Goal: Information Seeking & Learning: Learn about a topic

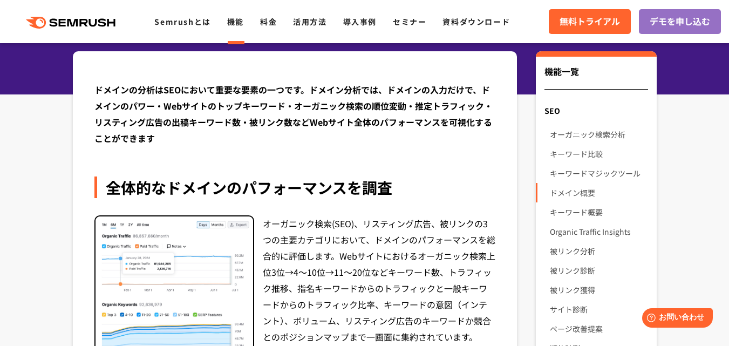
scroll to position [54, 0]
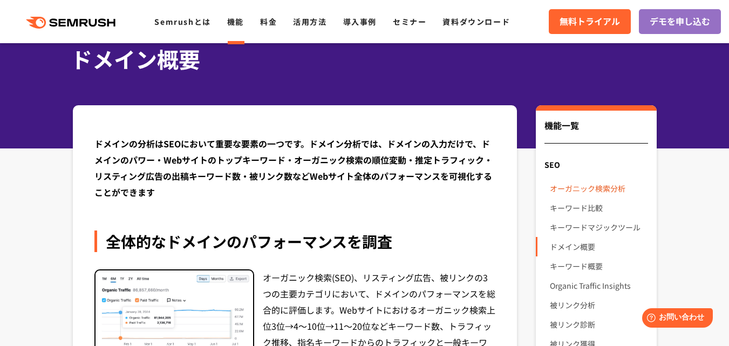
click at [596, 187] on link "オーガニック検索分析" at bounding box center [599, 188] width 98 height 19
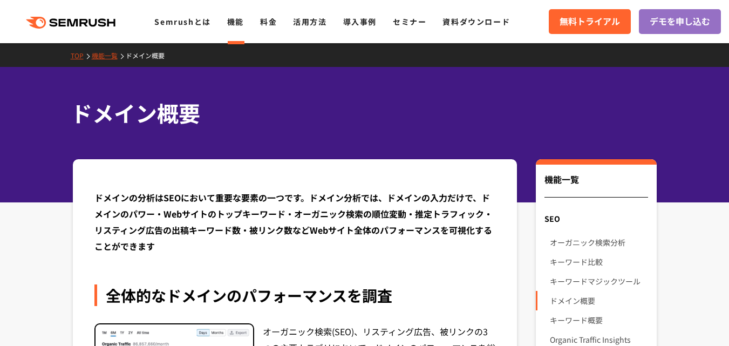
scroll to position [54, 0]
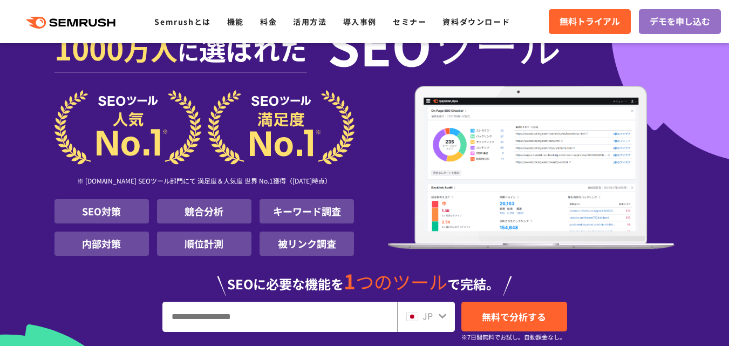
scroll to position [108, 0]
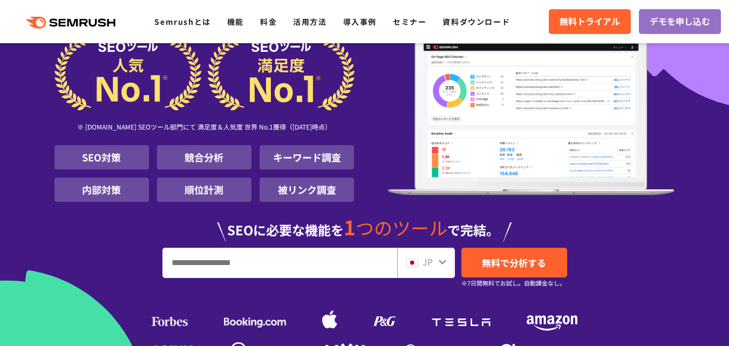
click at [186, 248] on input "URL、キーワードを入力してください" at bounding box center [280, 262] width 234 height 29
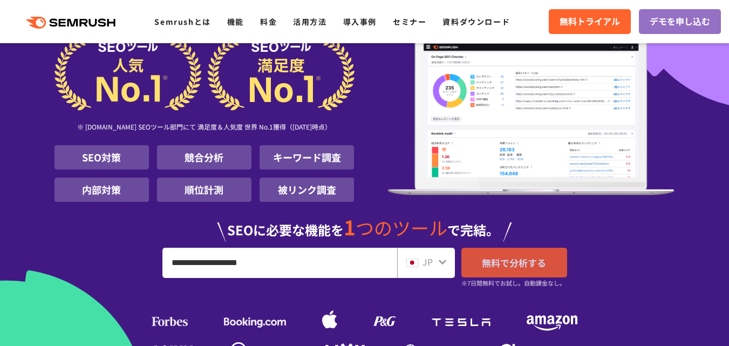
type input "**********"
click at [507, 256] on span "無料で分析する" at bounding box center [514, 262] width 64 height 13
